Goal: Download file/media

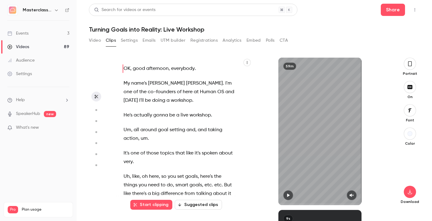
click at [27, 43] on link "Videos 89" at bounding box center [38, 46] width 77 height 13
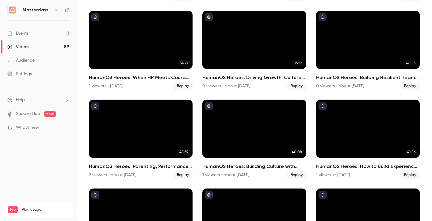
scroll to position [218, 0]
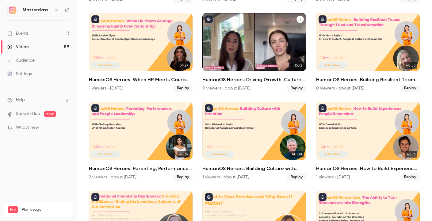
click at [269, 44] on div "HumanOS Heroes: Driving Growth, Culture and Innovation Through the People Advan…" at bounding box center [254, 42] width 104 height 58
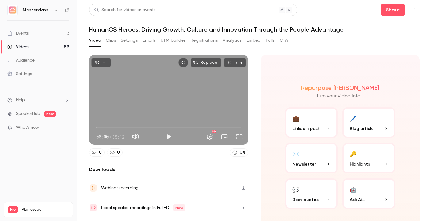
click at [115, 45] on button "Clips" at bounding box center [111, 41] width 10 height 10
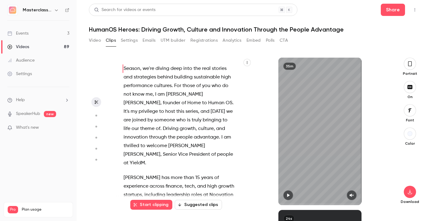
click at [408, 67] on icon "button" at bounding box center [409, 63] width 5 height 7
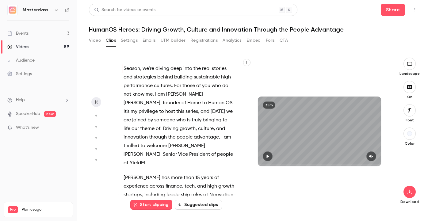
click at [410, 88] on icon "button" at bounding box center [409, 87] width 5 height 4
click at [407, 192] on icon "button" at bounding box center [409, 191] width 7 height 5
click at [350, 186] on span "High quality requires longer processing" at bounding box center [363, 186] width 70 height 6
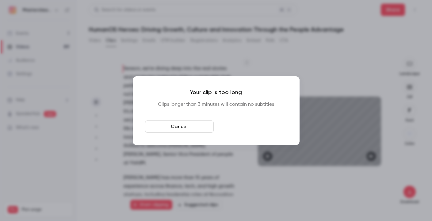
click at [245, 127] on button "Download anyway" at bounding box center [252, 126] width 69 height 12
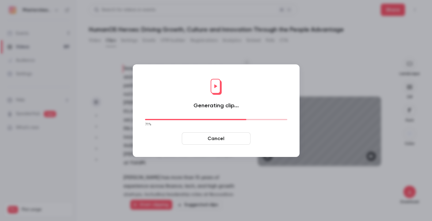
click at [223, 140] on button "Cancel" at bounding box center [216, 138] width 69 height 12
click at [230, 138] on button "Cancel" at bounding box center [216, 138] width 69 height 12
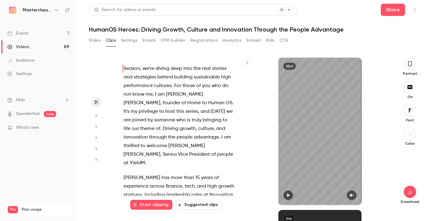
click at [29, 34] on link "Events 3" at bounding box center [38, 33] width 77 height 13
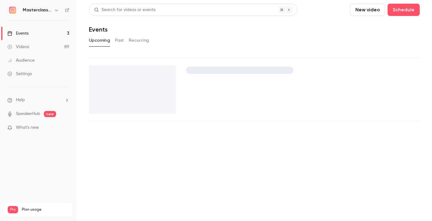
click at [28, 47] on div "Videos" at bounding box center [18, 47] width 22 height 6
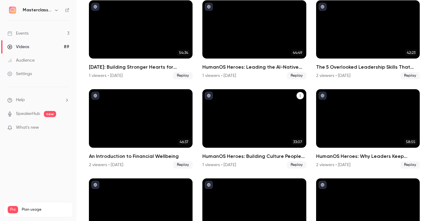
scroll to position [64, 0]
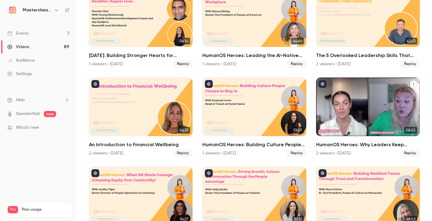
click at [387, 123] on div "HumanOS Heroes: Why Leaders Keep Misunderstanding HR" at bounding box center [368, 107] width 104 height 58
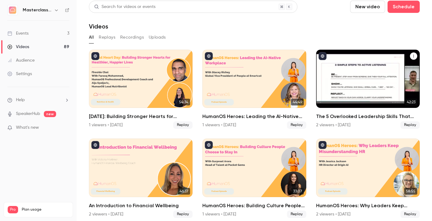
scroll to position [5, 0]
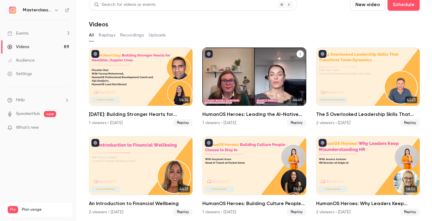
click at [228, 72] on div "HumanOS Heroes: Leading the AI-Native Workplace" at bounding box center [254, 76] width 104 height 58
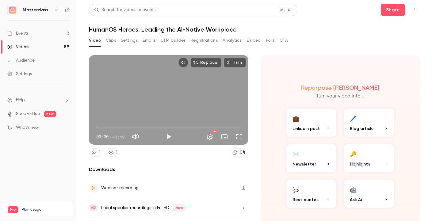
click at [181, 158] on div "Replace Trim 00:00 00:00 / 44:49 HD 1 1 0 % Downloads Webinar recording Local s…" at bounding box center [168, 146] width 159 height 182
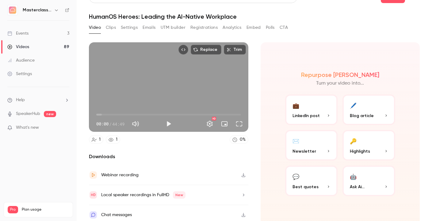
scroll to position [17, 0]
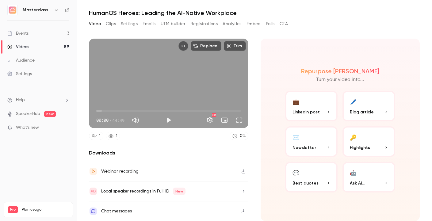
click at [39, 42] on link "Videos 89" at bounding box center [38, 46] width 77 height 13
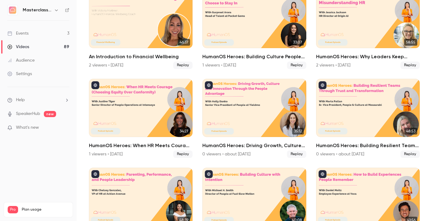
scroll to position [159, 0]
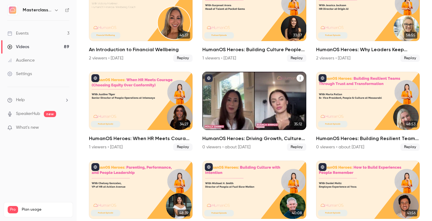
click at [268, 105] on div "HumanOS Heroes: Driving Growth, Culture and Innovation Through the People Advan…" at bounding box center [254, 101] width 104 height 58
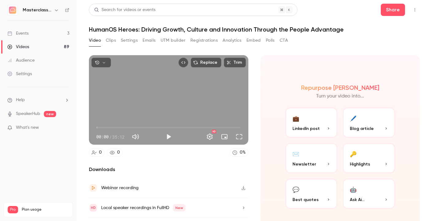
click at [109, 44] on button "Clips" at bounding box center [111, 41] width 10 height 10
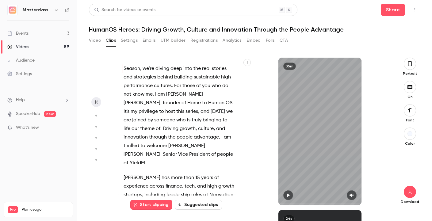
click at [406, 66] on button "button" at bounding box center [410, 64] width 12 height 12
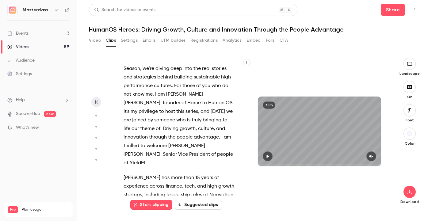
click at [412, 88] on icon "button" at bounding box center [409, 87] width 5 height 4
click at [426, 183] on main "Search for videos or events Share HumanOS Heroes: Driving Growth, Culture and I…" at bounding box center [254, 110] width 355 height 221
click at [412, 189] on icon "button" at bounding box center [409, 191] width 7 height 5
click at [326, 187] on li "Full HD High quality requires longer processing" at bounding box center [364, 183] width 80 height 22
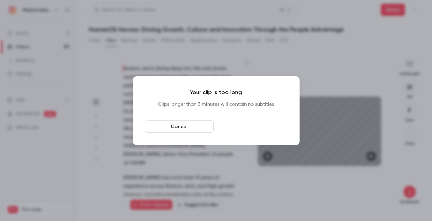
click at [254, 130] on button "Download anyway" at bounding box center [252, 126] width 69 height 12
